Goal: Task Accomplishment & Management: Manage account settings

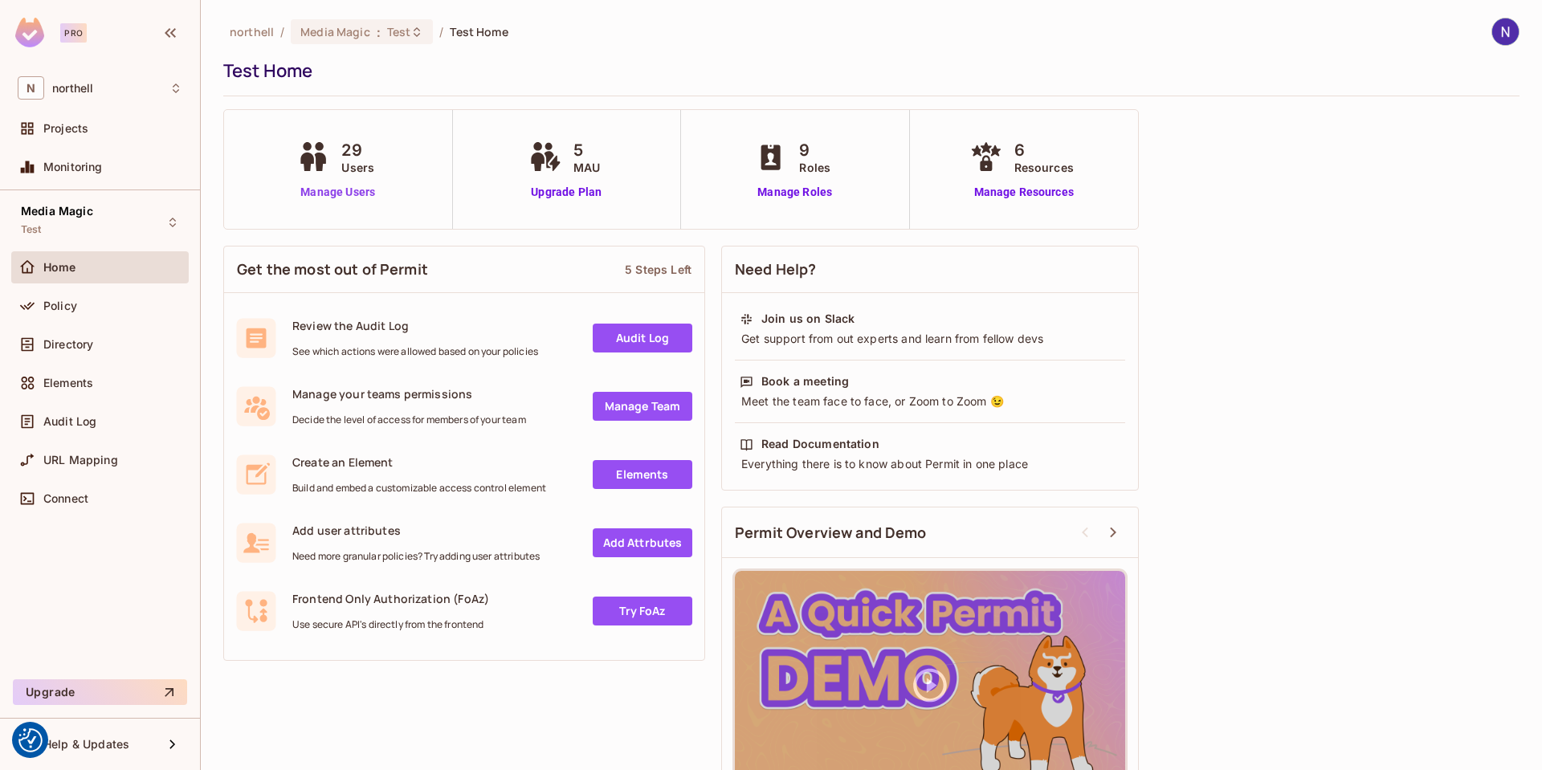
click at [328, 192] on link "Manage Users" at bounding box center [337, 192] width 89 height 17
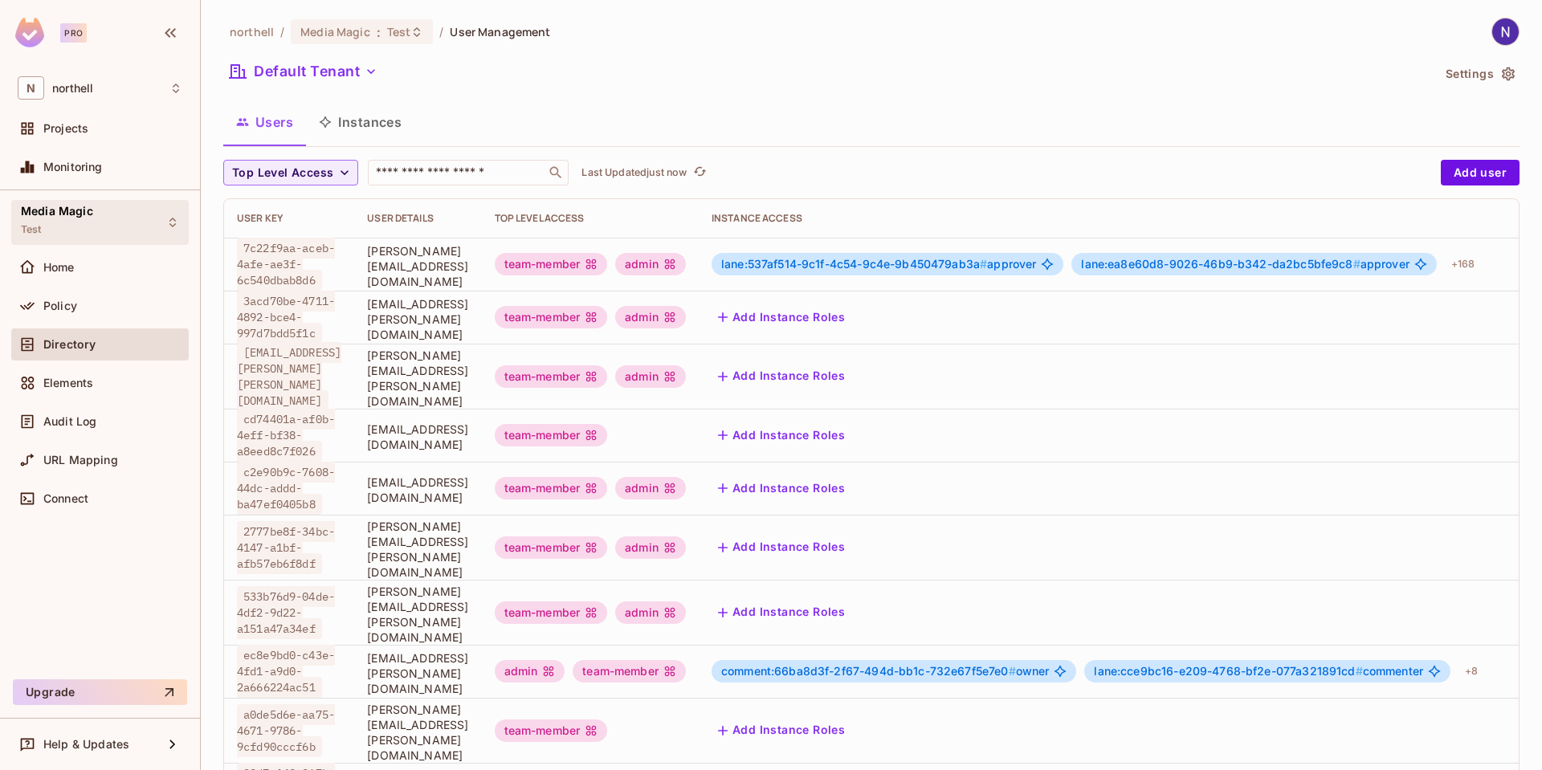
click at [167, 222] on icon at bounding box center [172, 222] width 13 height 13
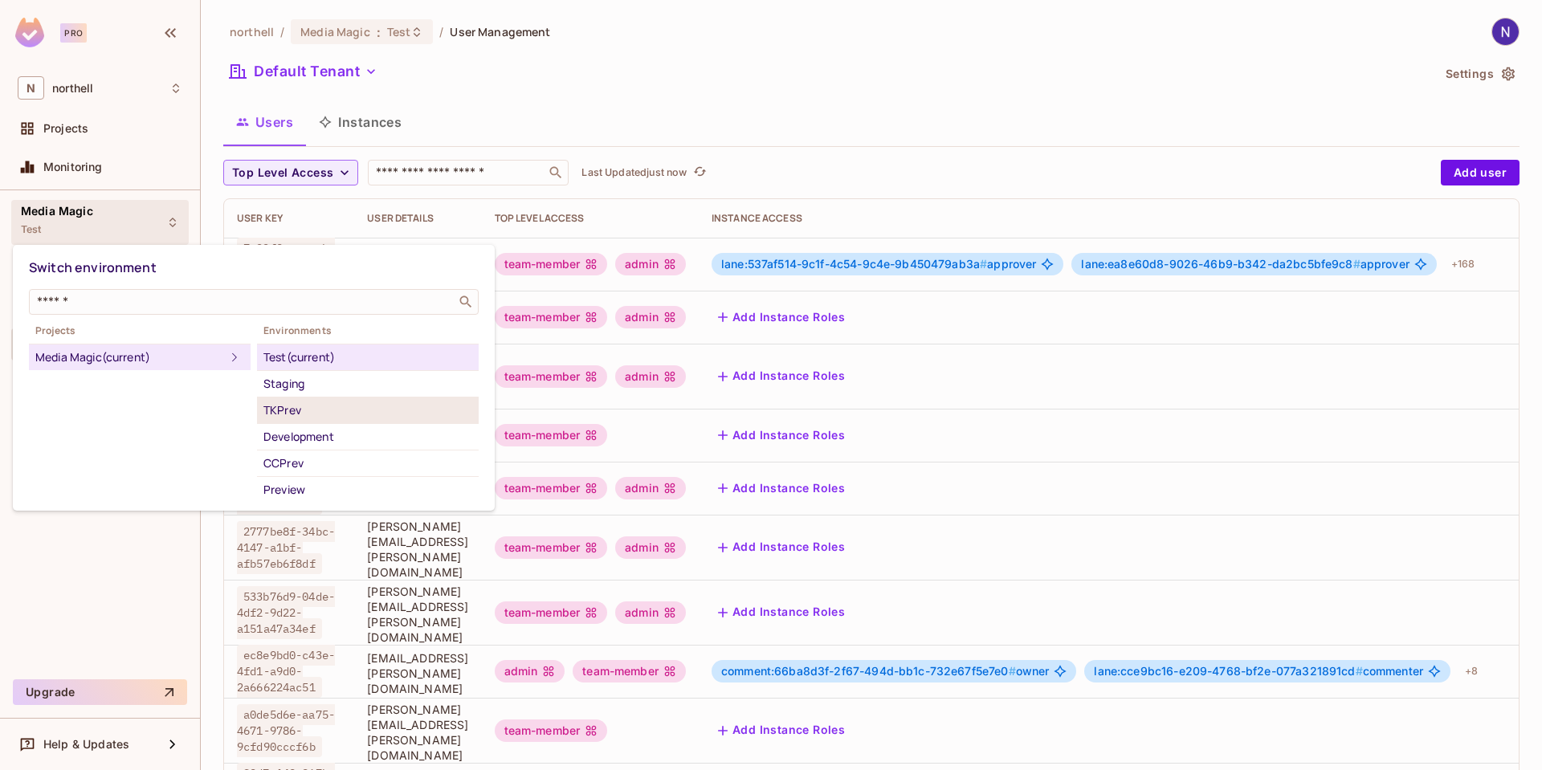
click at [282, 404] on div "TKPrev" at bounding box center [367, 410] width 209 height 19
